Goal: Transaction & Acquisition: Book appointment/travel/reservation

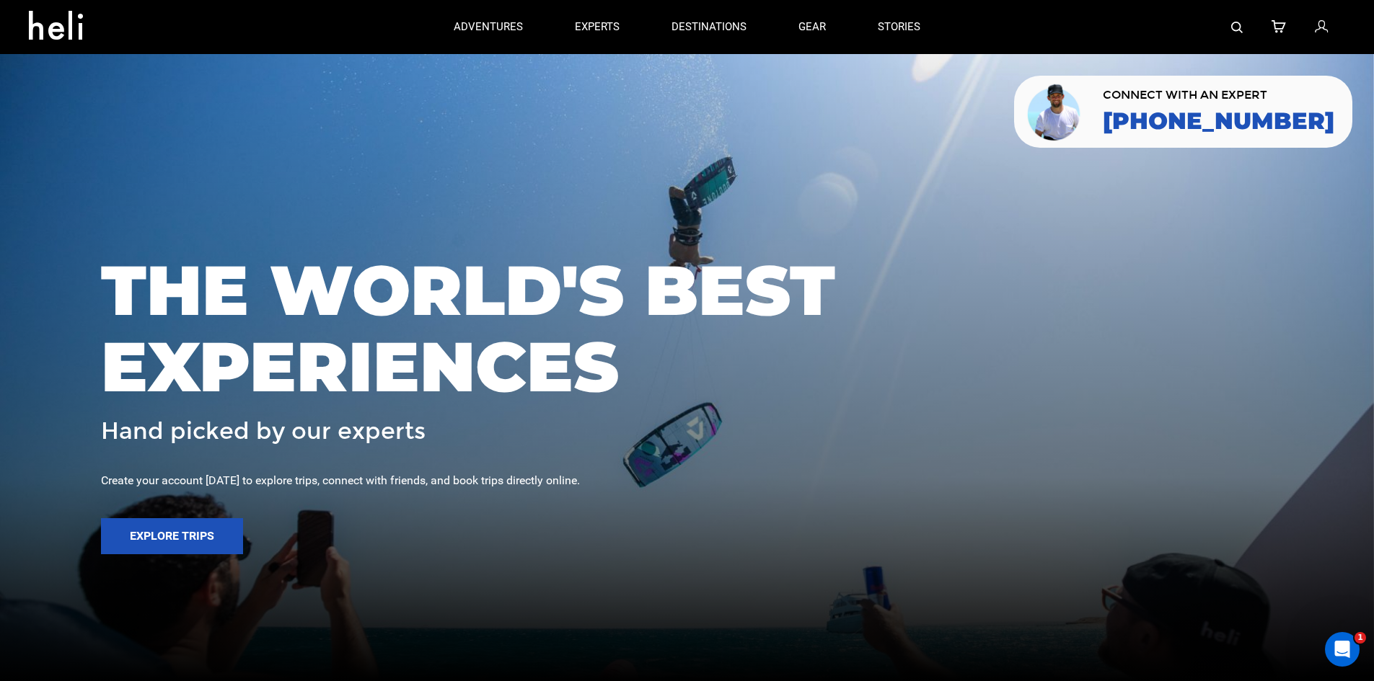
click at [1238, 29] on img at bounding box center [1237, 28] width 12 height 12
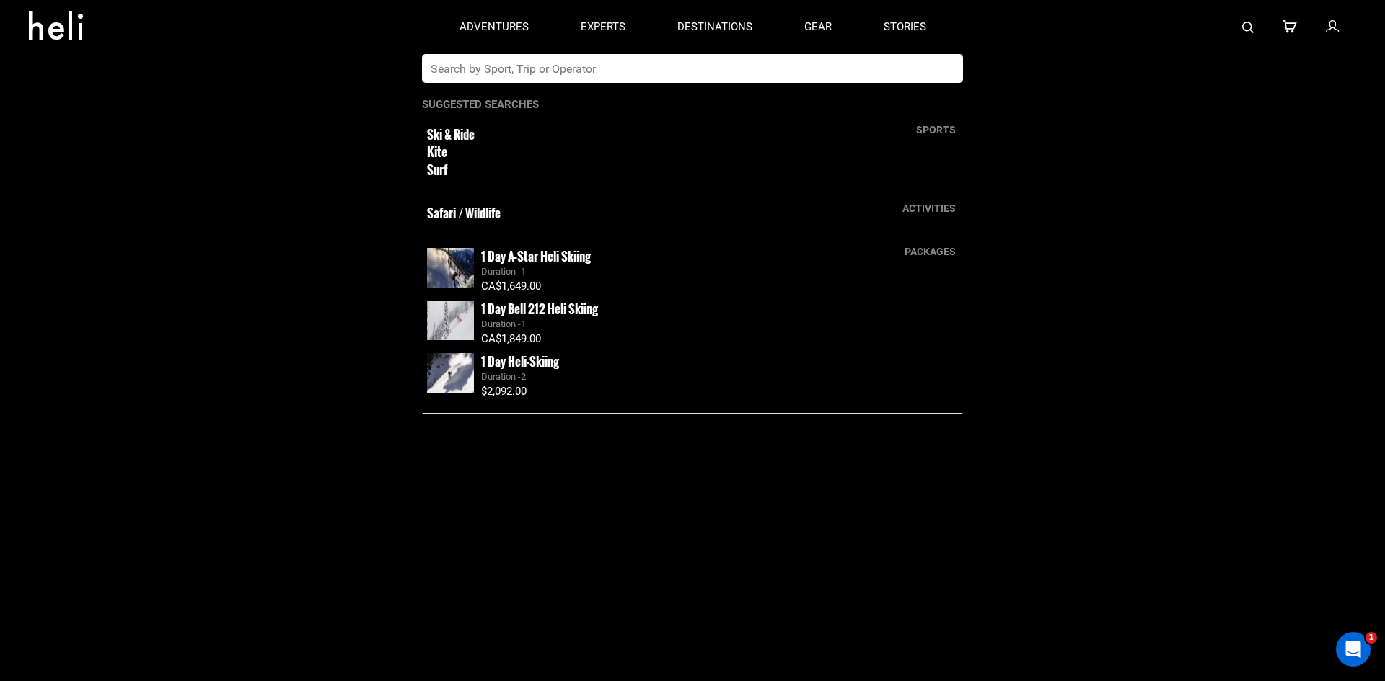
click at [709, 58] on input "text" at bounding box center [677, 68] width 511 height 29
type input "greenland"
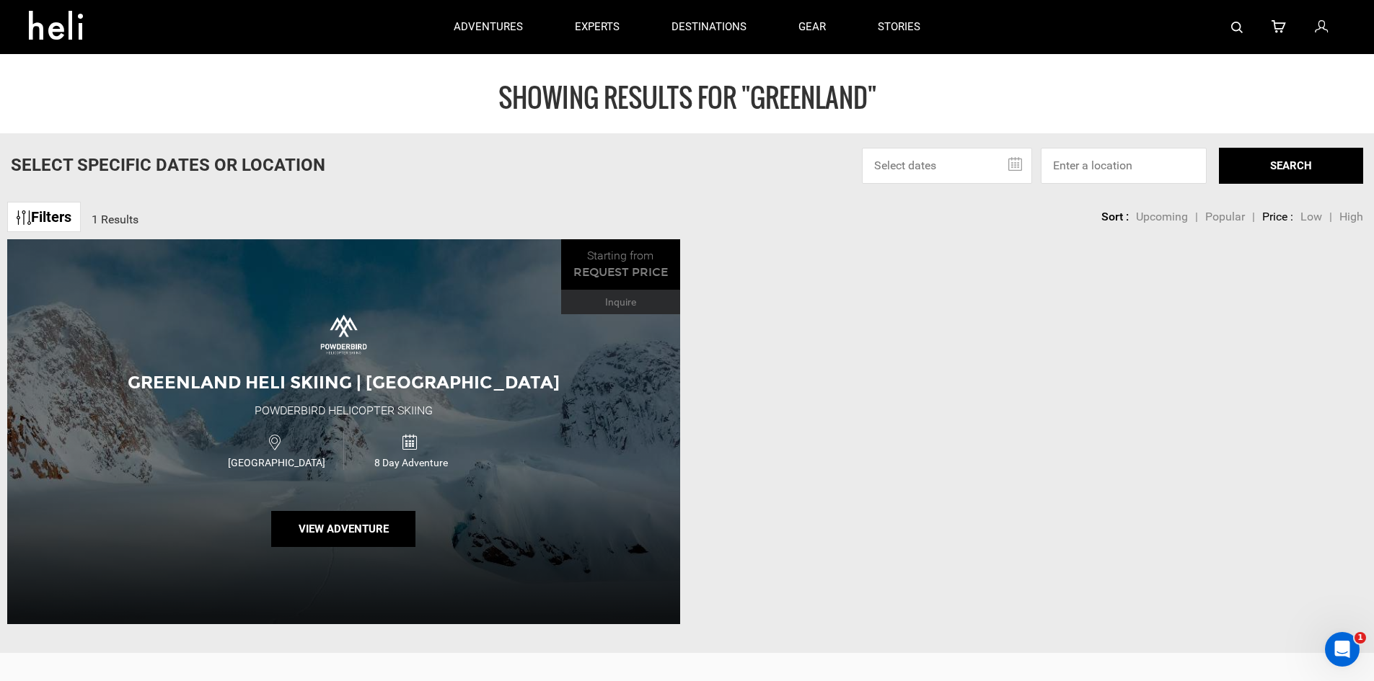
click at [309, 391] on span "Greenland Heli Skiing | [GEOGRAPHIC_DATA]" at bounding box center [344, 382] width 432 height 21
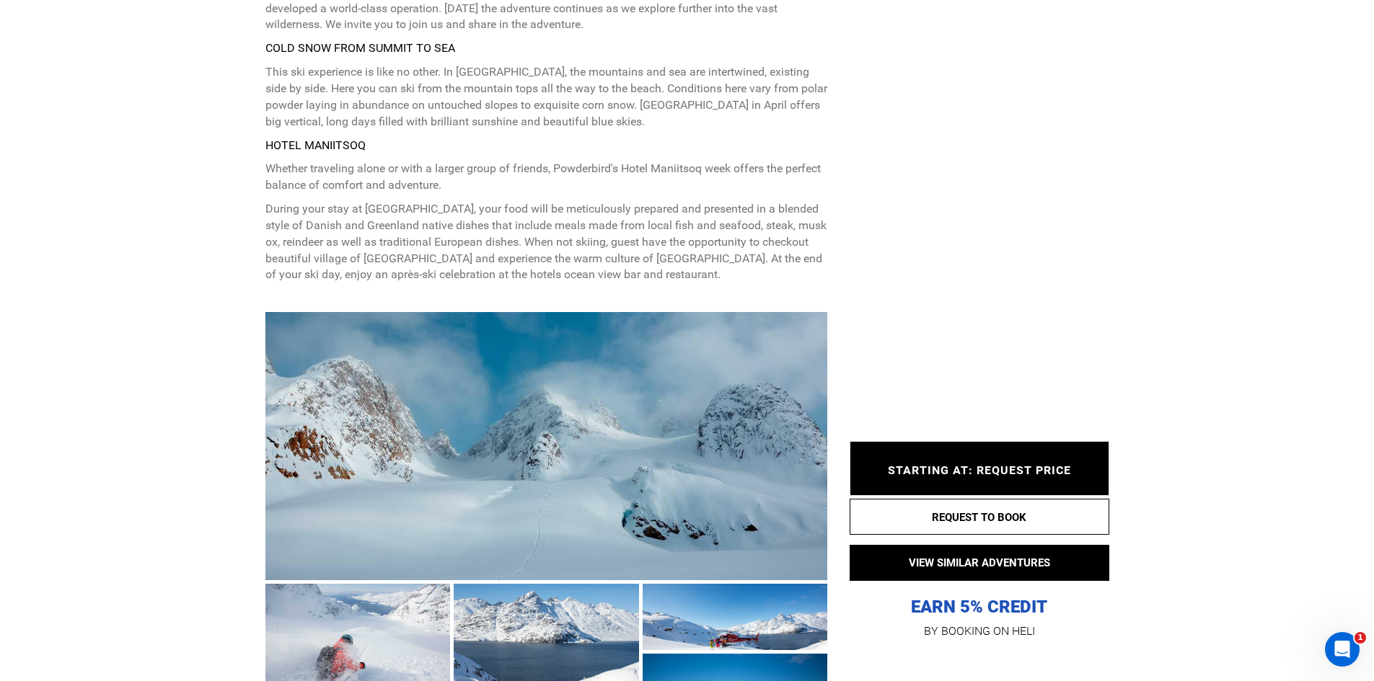
scroll to position [793, 0]
